Goal: Task Accomplishment & Management: Use online tool/utility

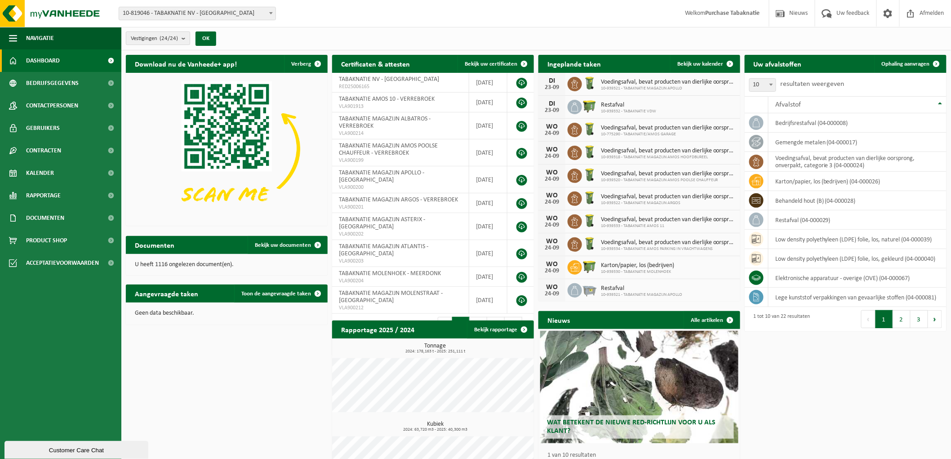
click at [171, 42] on span "Vestigingen (24/24)" at bounding box center [154, 38] width 47 height 13
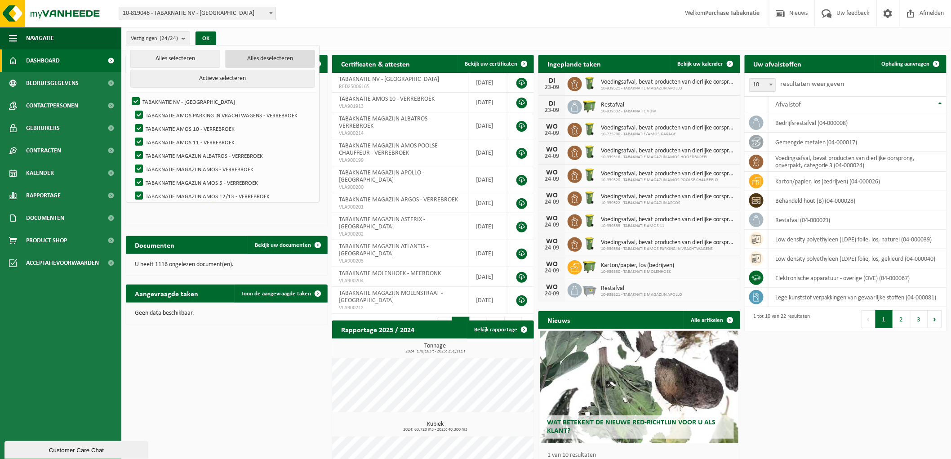
click at [270, 59] on button "Alles deselecteren" at bounding box center [270, 59] width 90 height 18
checkbox input "false"
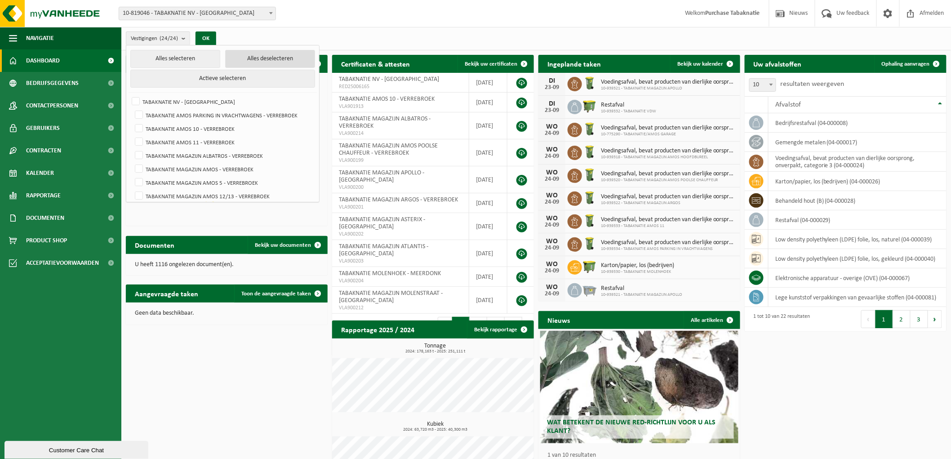
checkbox input "false"
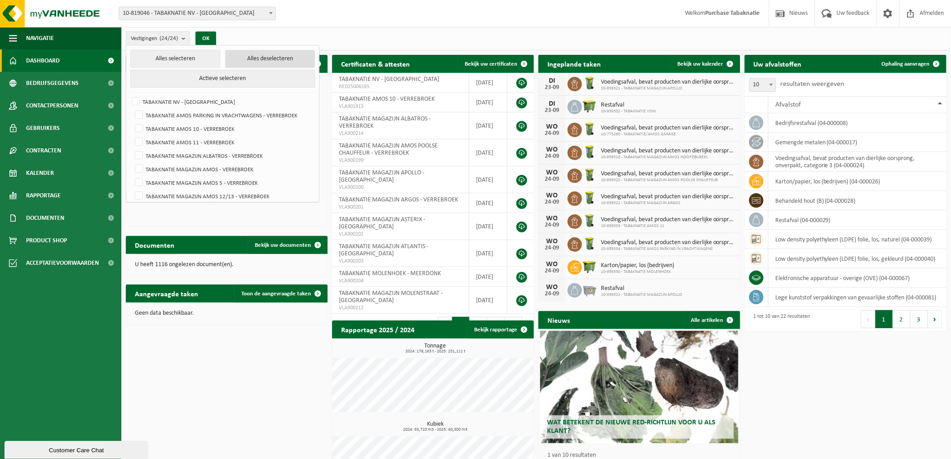
checkbox input "false"
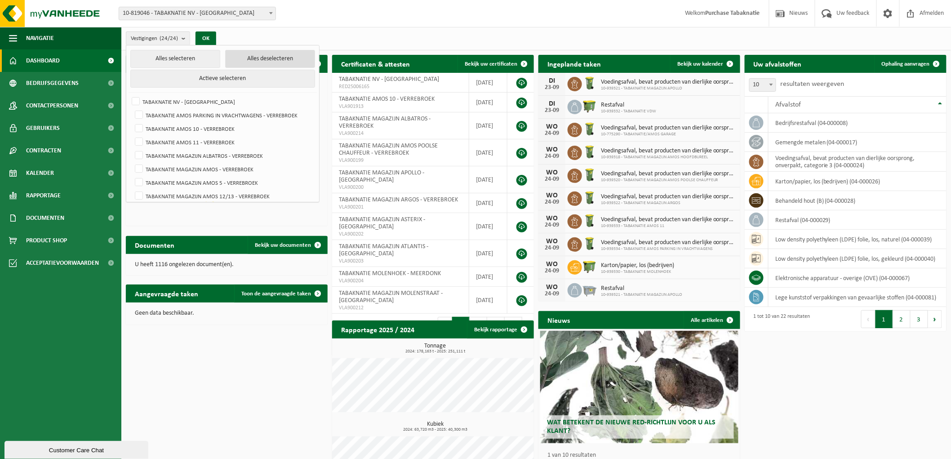
checkbox input "false"
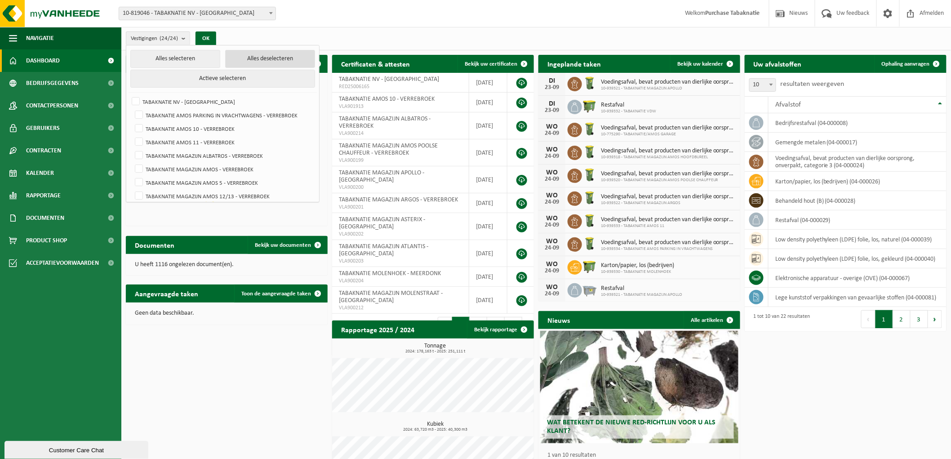
checkbox input "false"
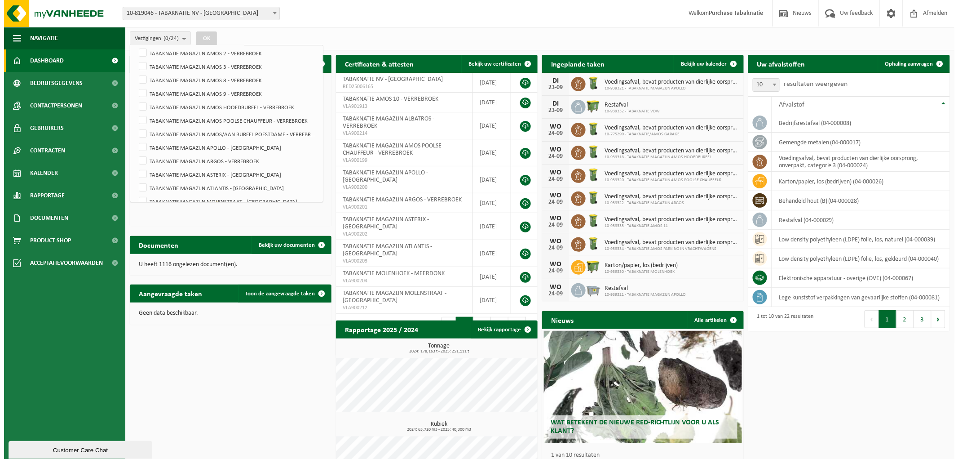
scroll to position [220, 0]
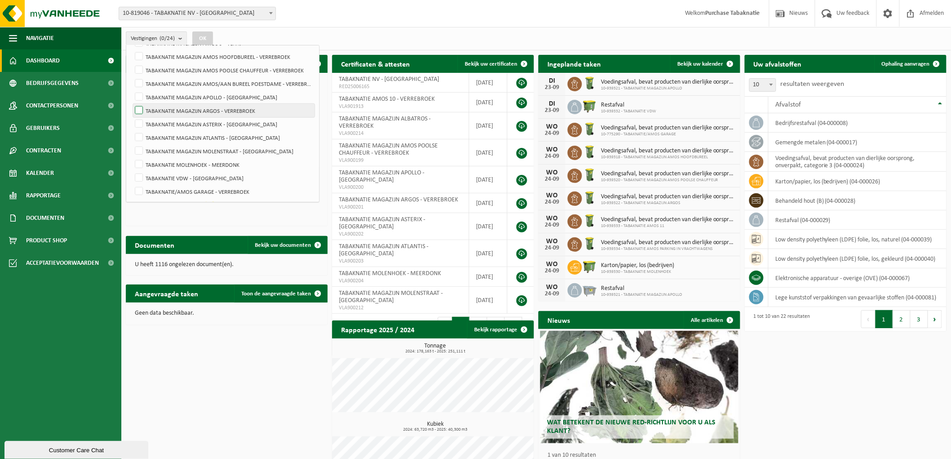
click at [225, 109] on label "TABAKNATIE MAGAZIJN ARGOS - VERREBROEK" at bounding box center [224, 110] width 182 height 13
click at [132, 104] on input "TABAKNATIE MAGAZIJN ARGOS - VERREBROEK" at bounding box center [131, 103] width 0 height 0
checkbox input "true"
click at [205, 43] on button "OK" at bounding box center [202, 38] width 21 height 14
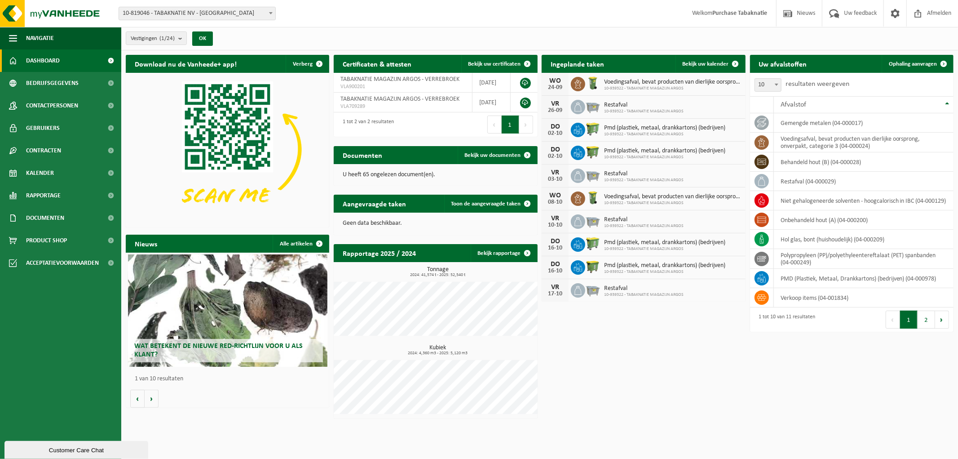
click at [933, 52] on div "Uw afvalstoffen Ophaling aanvragen 10 25 50 100 10 resultaten weergeven Afvalst…" at bounding box center [852, 193] width 208 height 286
click at [911, 61] on span "Ophaling aanvragen" at bounding box center [913, 64] width 48 height 6
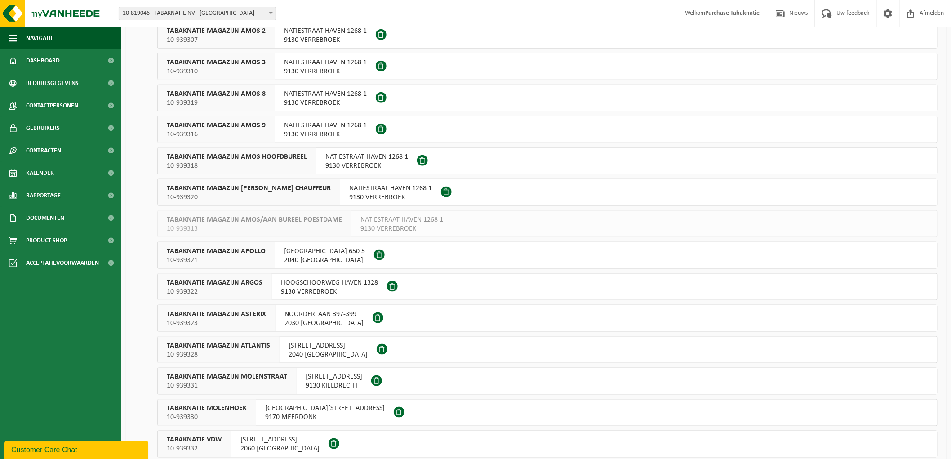
scroll to position [416, 0]
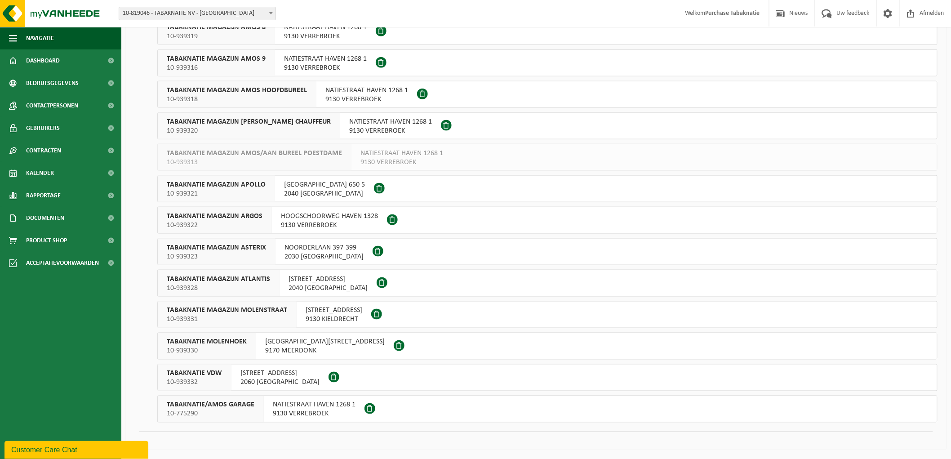
click at [309, 217] on span "HOOGSCHOORWEG HAVEN 1328" at bounding box center [329, 216] width 97 height 9
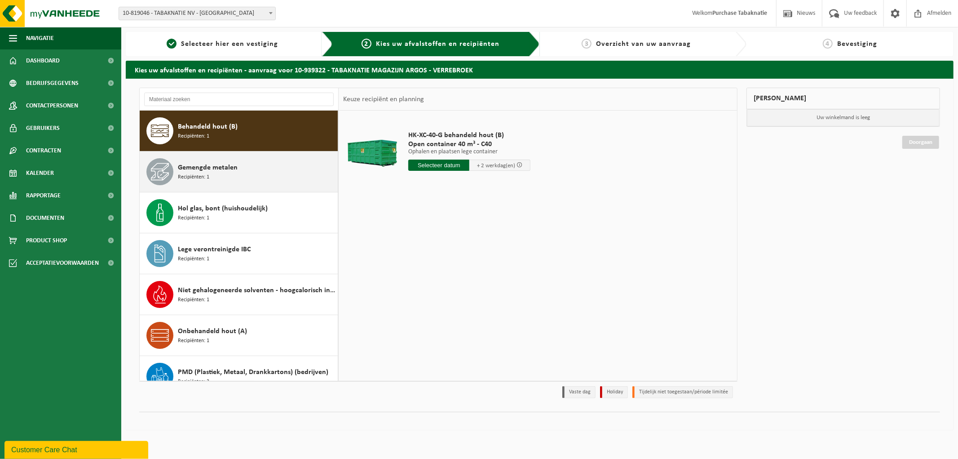
click at [225, 169] on span "Gemengde metalen" at bounding box center [208, 167] width 60 height 11
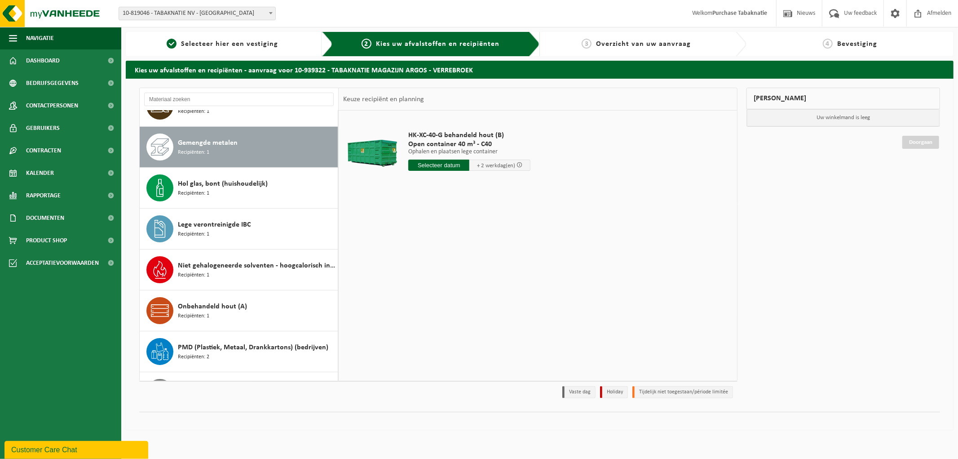
scroll to position [41, 0]
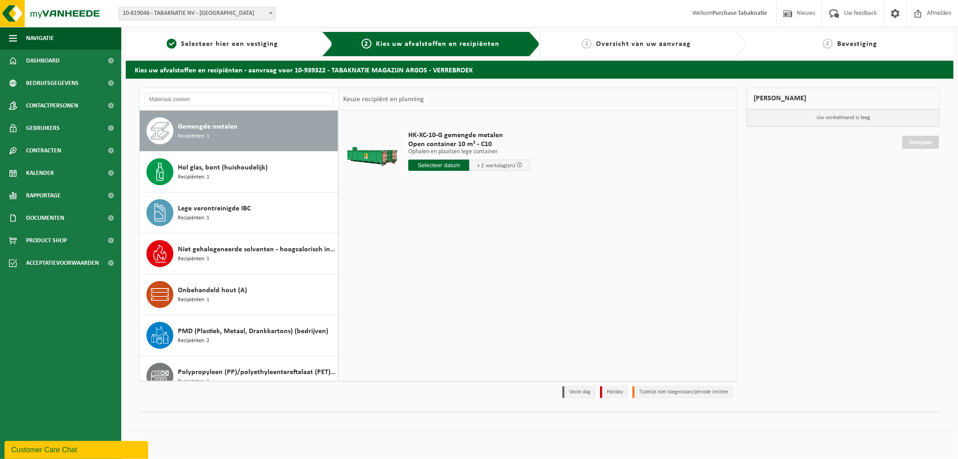
click at [438, 162] on input "text" at bounding box center [438, 165] width 61 height 11
click at [453, 254] on div "24" at bounding box center [449, 259] width 16 height 14
type input "Van 2025-09-24"
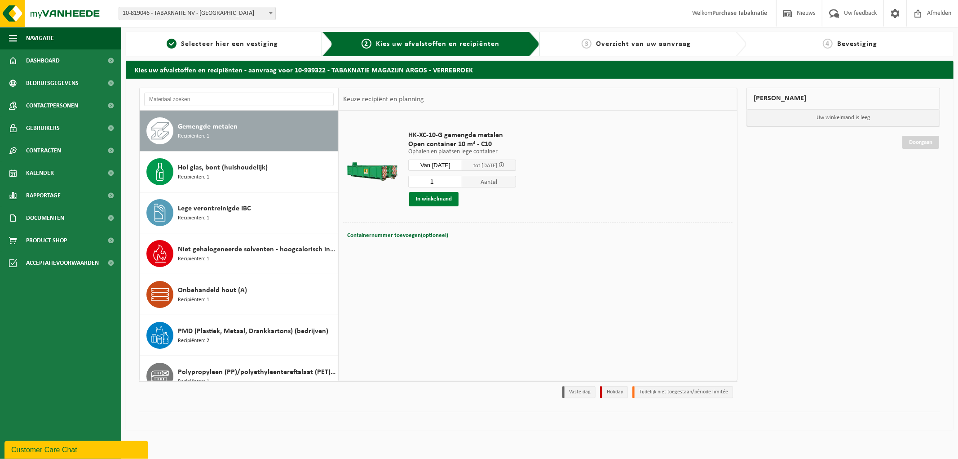
click at [433, 198] on button "In winkelmand" at bounding box center [433, 199] width 49 height 14
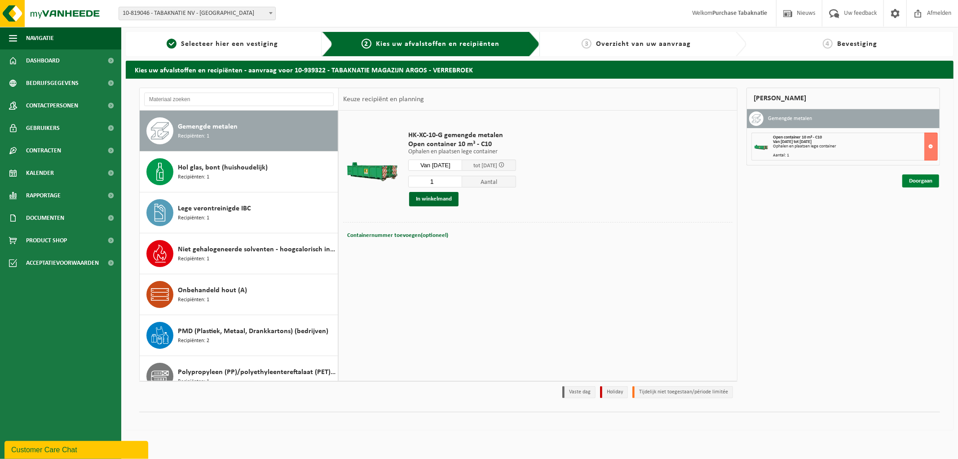
click at [911, 178] on link "Doorgaan" at bounding box center [921, 180] width 37 height 13
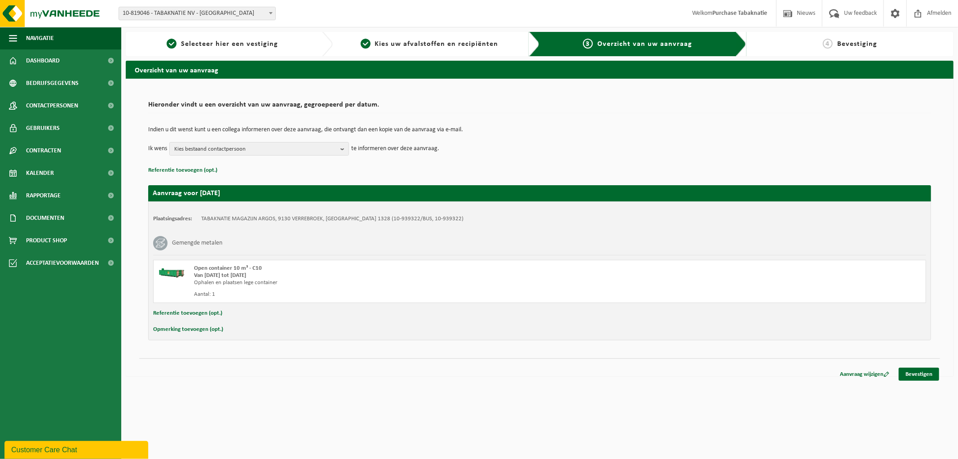
click at [208, 315] on button "Referentie toevoegen (opt.)" at bounding box center [187, 313] width 69 height 12
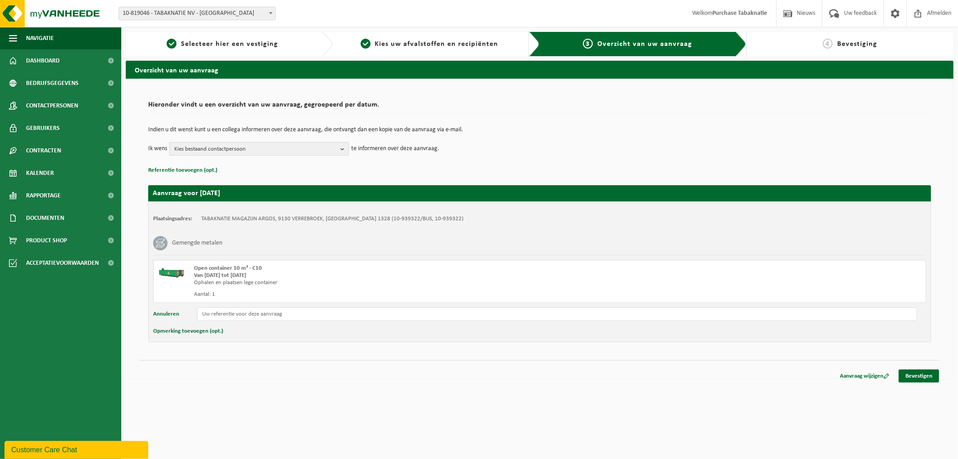
click at [344, 153] on b "button" at bounding box center [345, 148] width 8 height 13
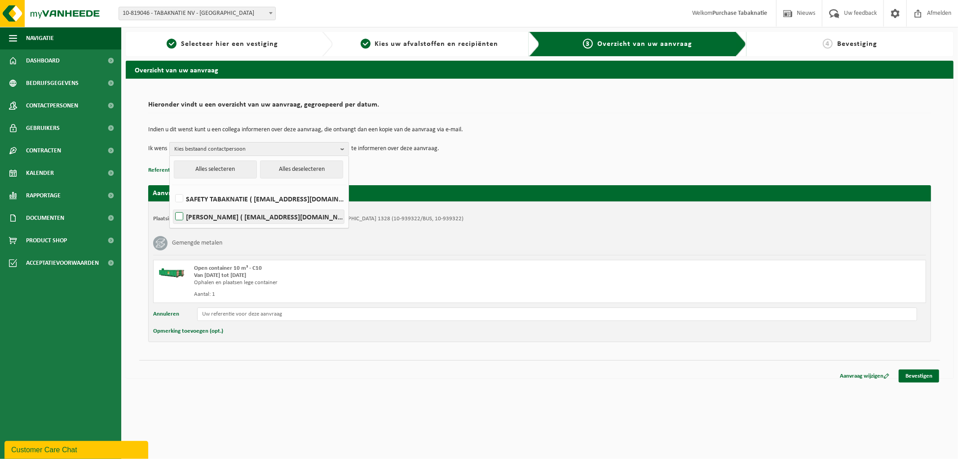
click at [258, 216] on label "ROELAND VAN NUNEN ( roeland.van.nunen@tabaknatie.be )" at bounding box center [258, 216] width 171 height 13
click at [172, 205] on input "ROELAND VAN NUNEN ( roeland.van.nunen@tabaknatie.be )" at bounding box center [172, 205] width 0 height 0
checkbox input "true"
click at [435, 162] on div "Indien u dit wenst kunt u een collega informeren over deze aanvraag, die ontvan…" at bounding box center [539, 141] width 783 height 47
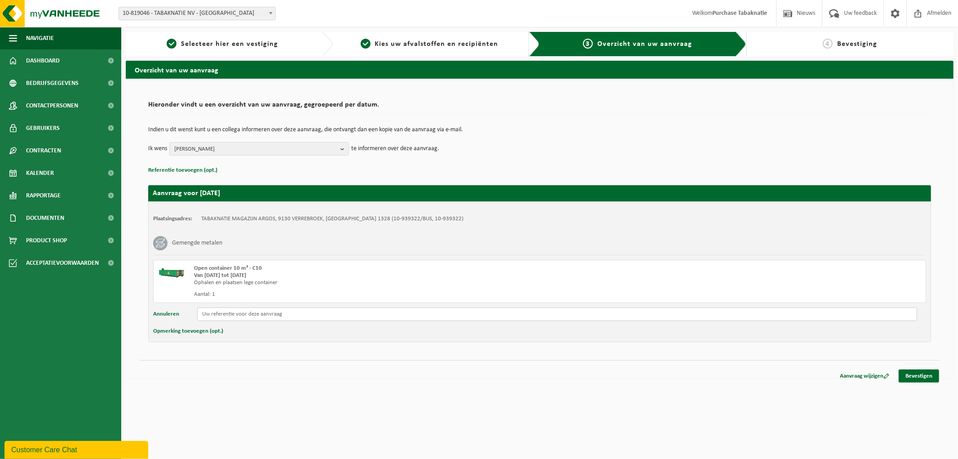
click at [254, 311] on input "text" at bounding box center [557, 313] width 720 height 13
paste input "PO 25-0001907"
type input "PO 25-0001907"
click at [917, 376] on link "Bevestigen" at bounding box center [919, 375] width 40 height 13
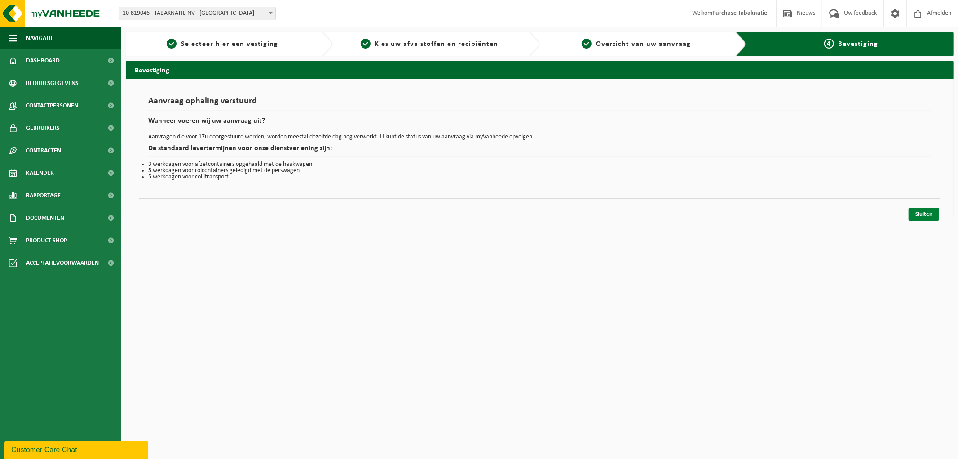
click at [920, 210] on link "Sluiten" at bounding box center [924, 214] width 31 height 13
